Goal: Transaction & Acquisition: Book appointment/travel/reservation

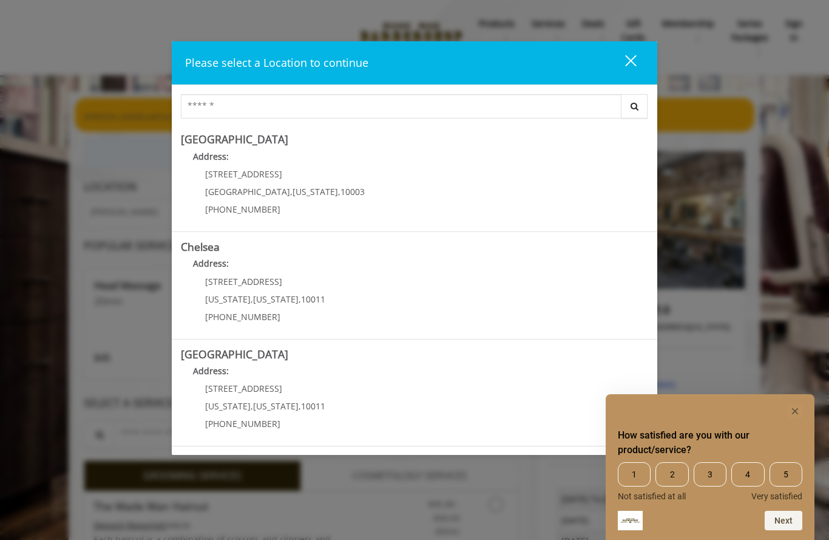
click at [796, 409] on rect "Hide survey" at bounding box center [795, 411] width 15 height 15
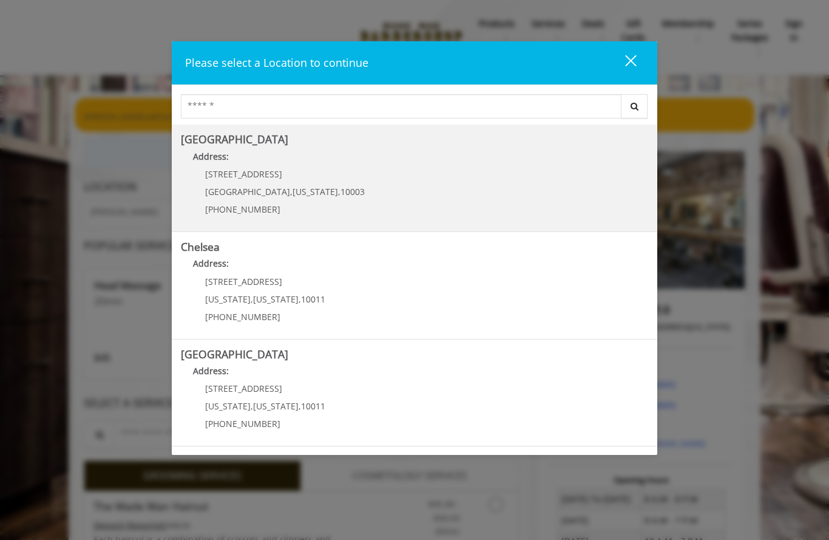
scroll to position [-1, 0]
click at [407, 165] on Village "Address:" at bounding box center [414, 159] width 467 height 19
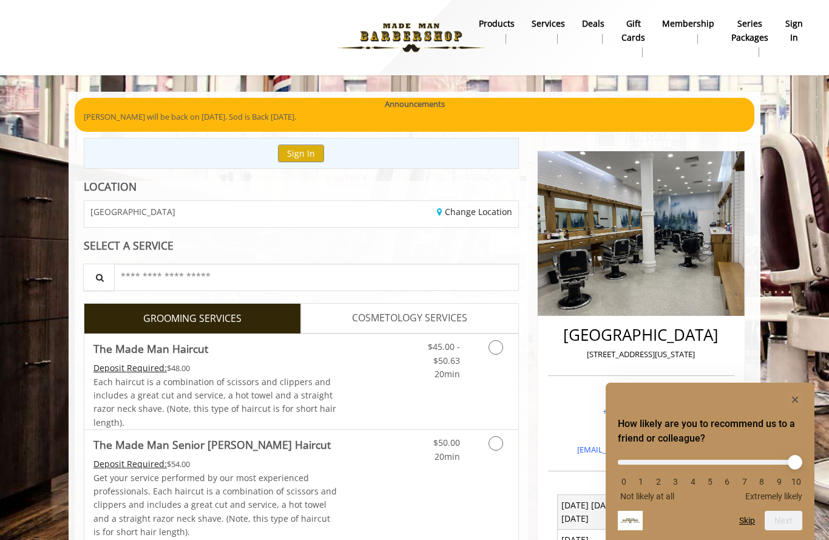
click at [792, 397] on rect "Hide survey" at bounding box center [795, 399] width 15 height 15
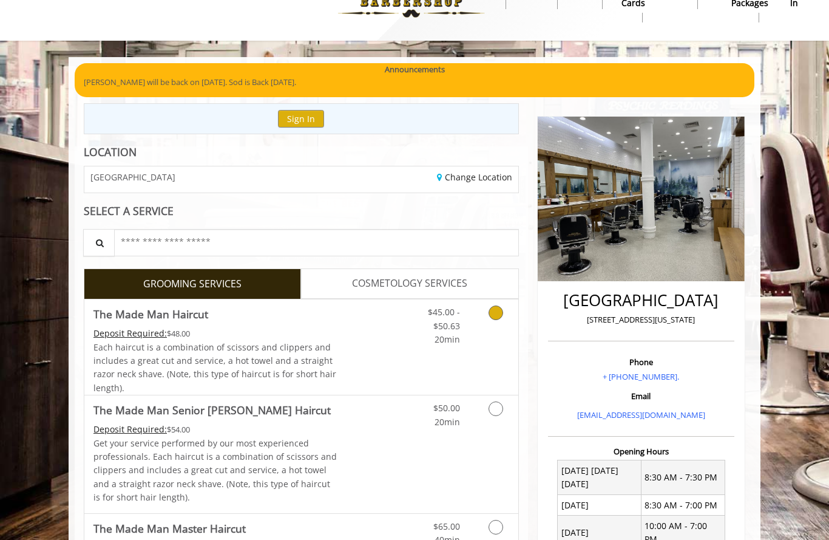
scroll to position [31, 0]
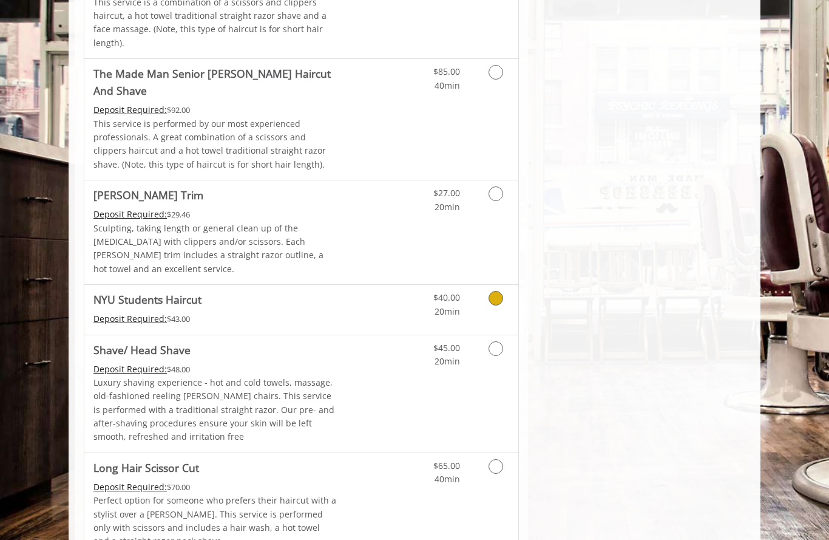
click at [325, 291] on span "NYU Students Haircut" at bounding box center [215, 299] width 244 height 17
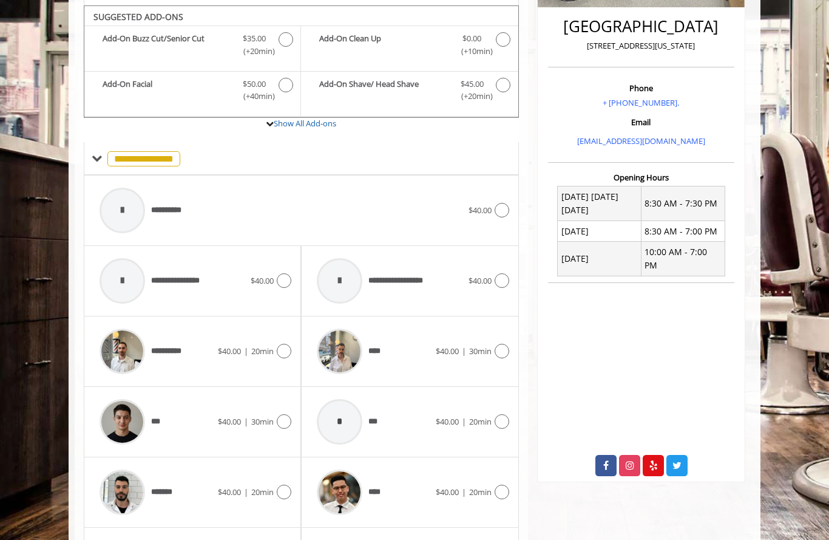
scroll to position [311, 0]
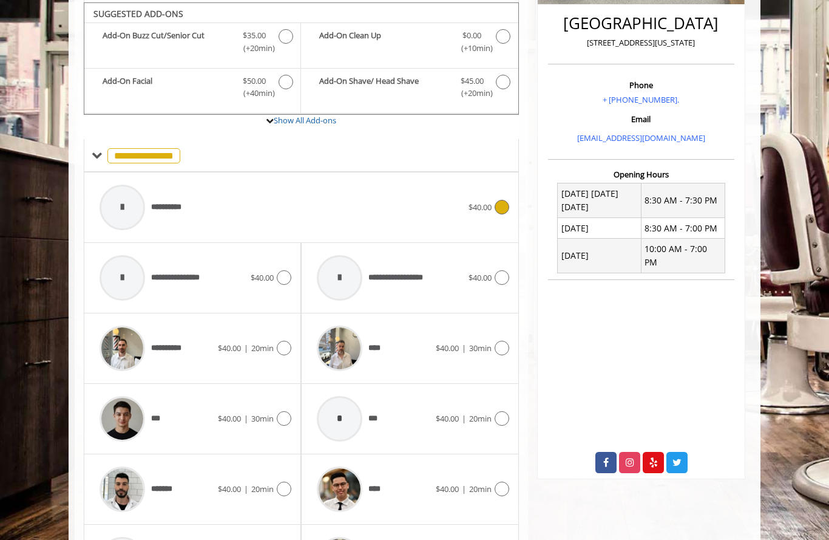
click at [325, 217] on div "**********" at bounding box center [280, 207] width 375 height 58
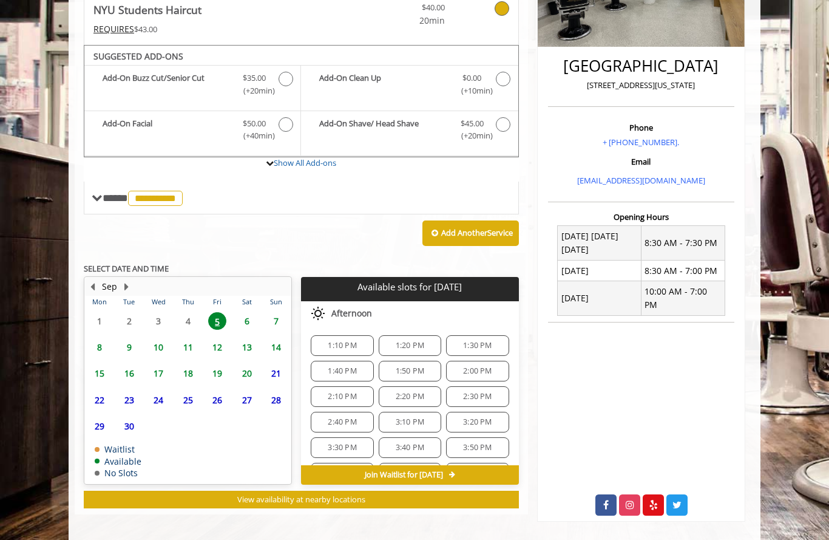
scroll to position [268, 0]
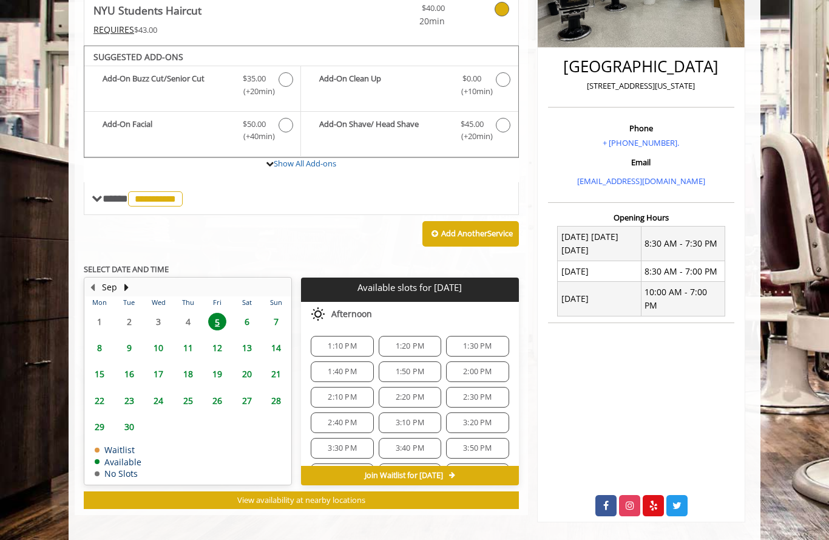
click at [353, 344] on span "1:10 PM" at bounding box center [342, 346] width 29 height 10
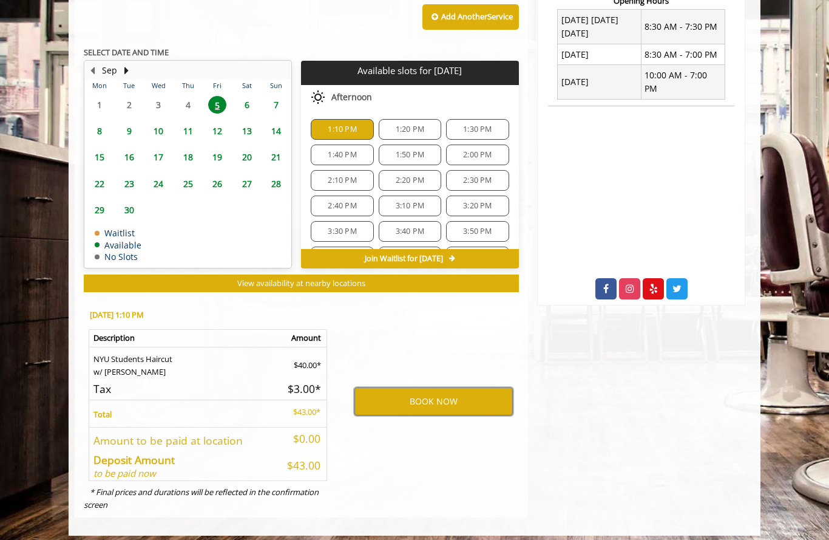
scroll to position [484, 0]
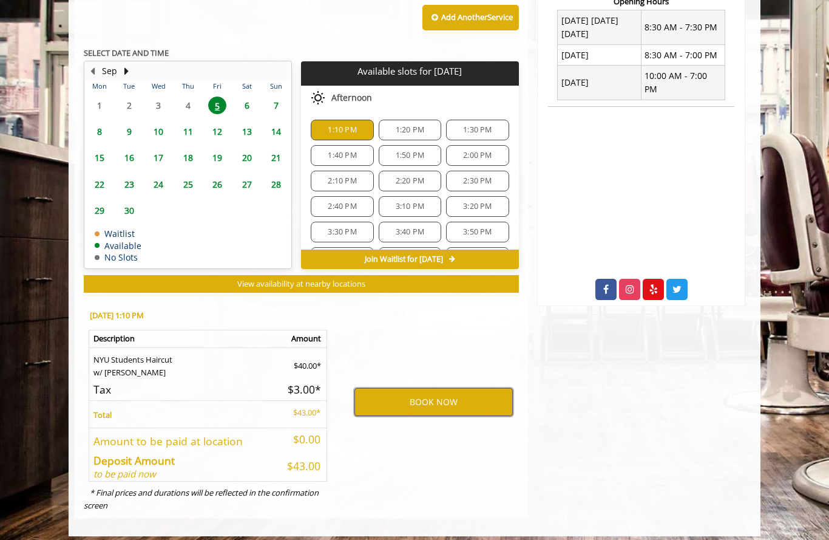
click at [426, 390] on button "BOOK NOW" at bounding box center [434, 402] width 158 height 28
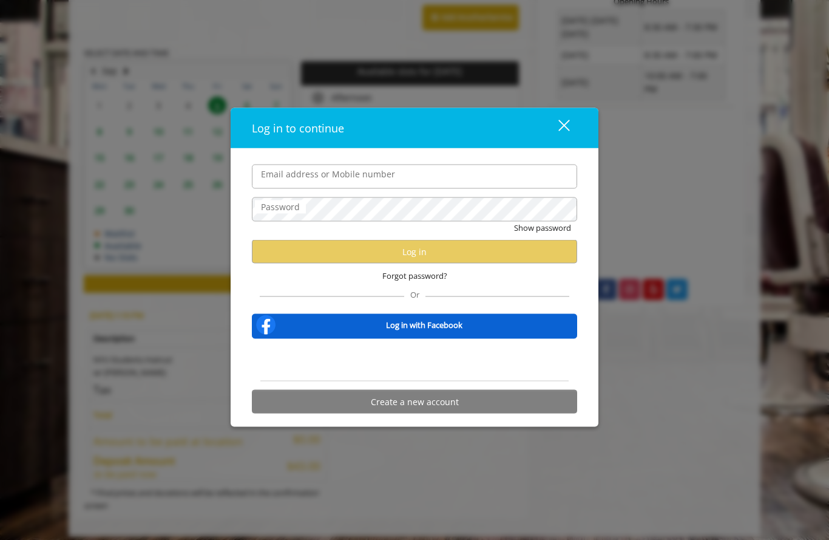
click at [413, 180] on input "Email address or Mobile number" at bounding box center [414, 176] width 325 height 24
click at [563, 124] on div "close dialog" at bounding box center [564, 126] width 12 height 12
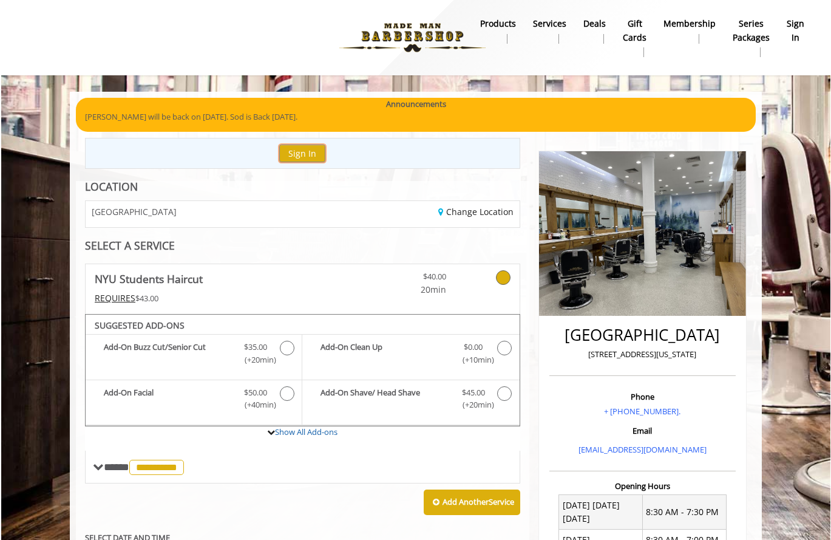
scroll to position [0, 0]
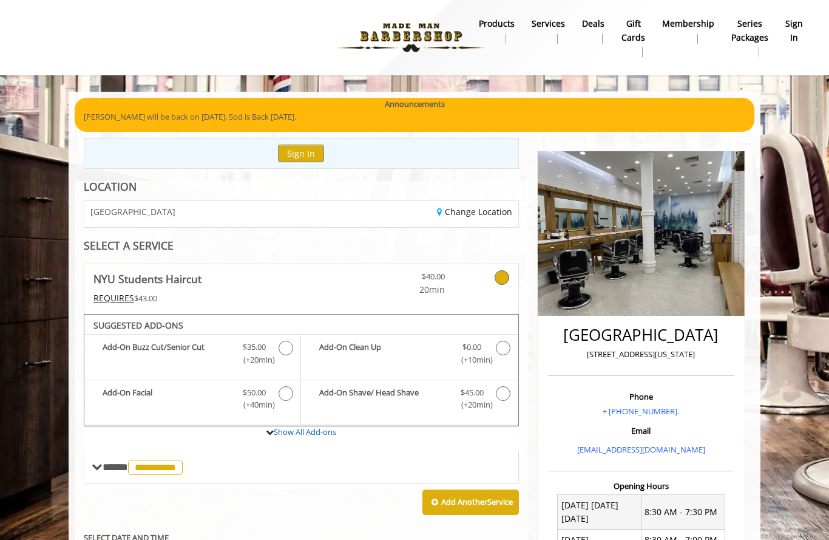
click at [506, 120] on p "[PERSON_NAME] will be back on [DATE]. Sod is Back [DATE]." at bounding box center [415, 116] width 662 height 13
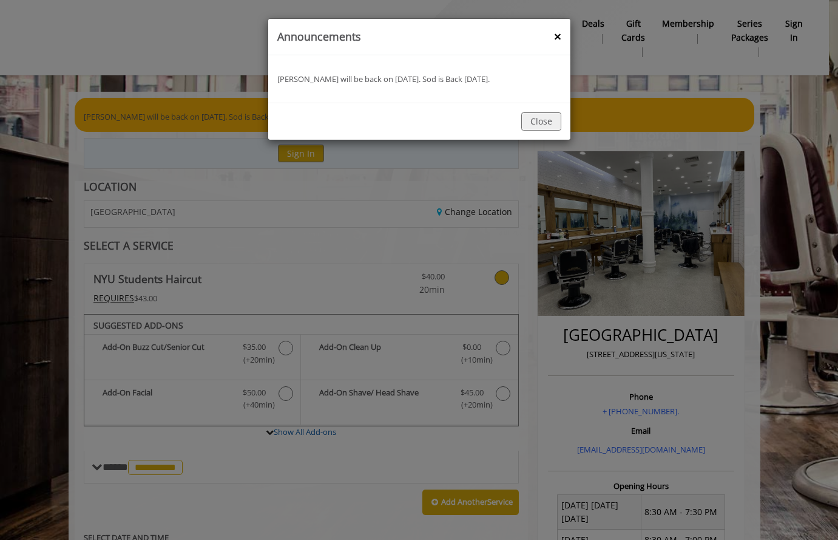
click at [535, 118] on button "Close" at bounding box center [541, 121] width 40 height 18
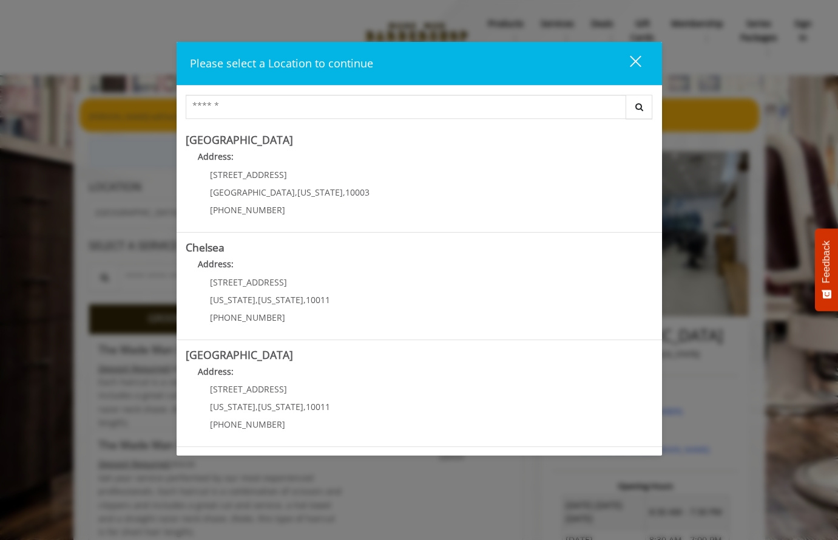
click at [643, 67] on button "close" at bounding box center [628, 63] width 41 height 25
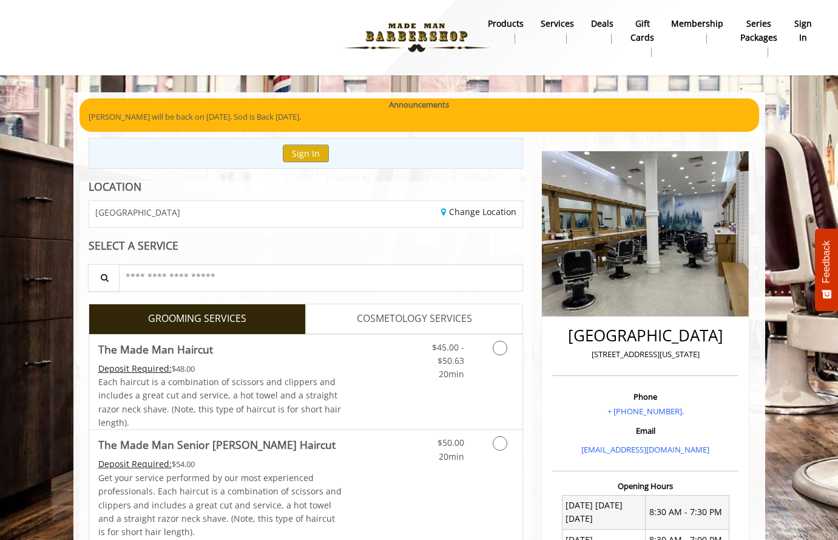
click at [507, 32] on link "products" at bounding box center [506, 31] width 53 height 32
click at [415, 36] on img at bounding box center [416, 37] width 167 height 67
